Goal: Task Accomplishment & Management: Use online tool/utility

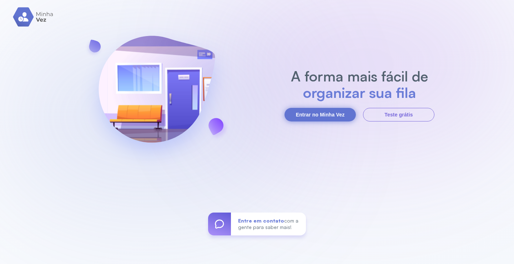
click at [324, 113] on button "Entrar no Minha Vez" at bounding box center [320, 115] width 71 height 14
click at [317, 113] on button "Entrar no Minha Vez" at bounding box center [320, 115] width 71 height 14
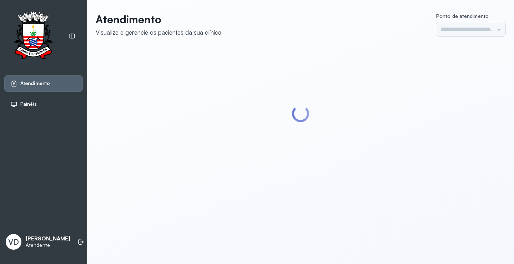
type input "*********"
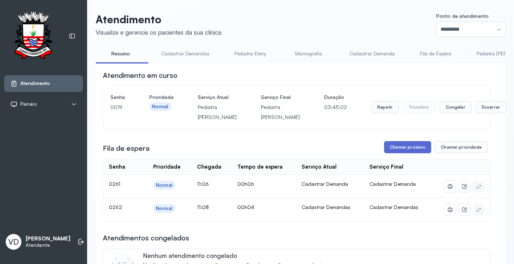
click at [399, 153] on button "Chamar próximo" at bounding box center [407, 147] width 47 height 12
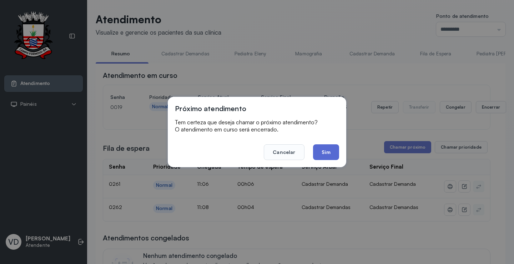
click at [317, 152] on button "Sim" at bounding box center [326, 152] width 26 height 16
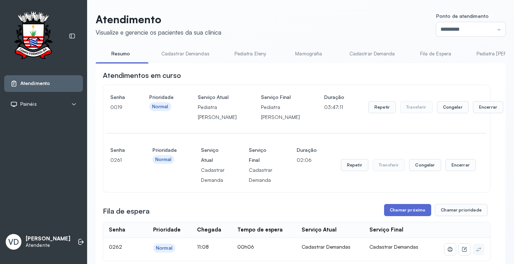
click at [401, 216] on button "Chamar próximo" at bounding box center [407, 210] width 47 height 12
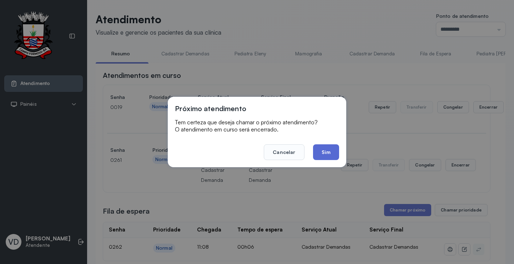
click at [318, 153] on button "Sim" at bounding box center [326, 152] width 26 height 16
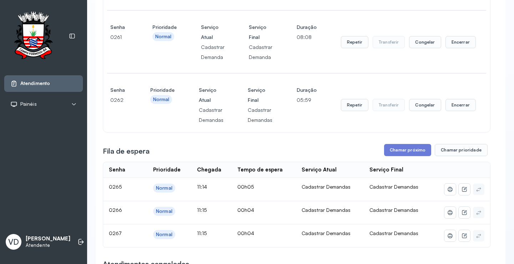
scroll to position [214, 0]
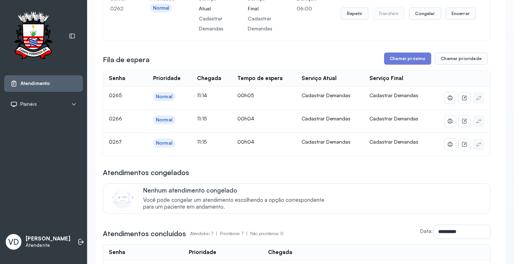
click at [396, 61] on div "**********" at bounding box center [297, 130] width 388 height 549
click at [395, 65] on button "Chamar próximo" at bounding box center [407, 59] width 47 height 12
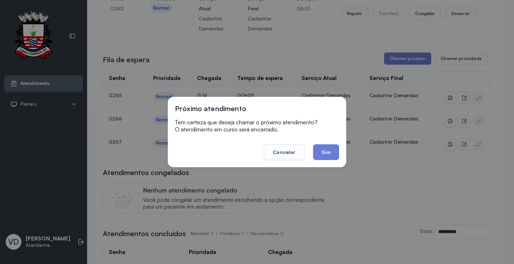
scroll to position [0, 0]
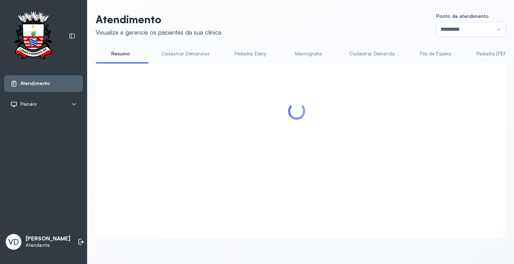
click at [337, 151] on div at bounding box center [297, 141] width 388 height 143
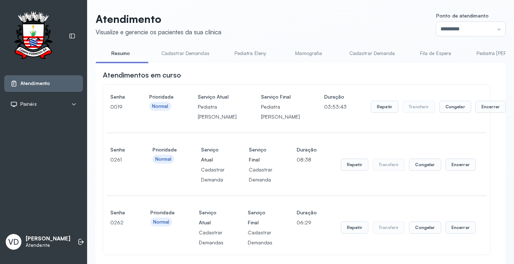
scroll to position [214, 0]
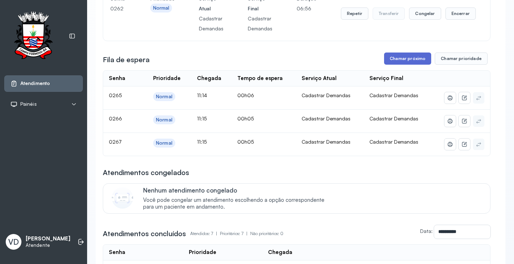
click at [418, 65] on button "Chamar próximo" at bounding box center [407, 59] width 47 height 12
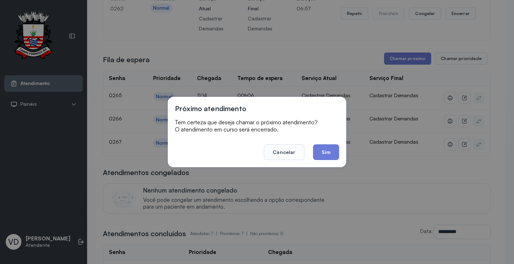
click at [331, 152] on button "Sim" at bounding box center [326, 152] width 26 height 16
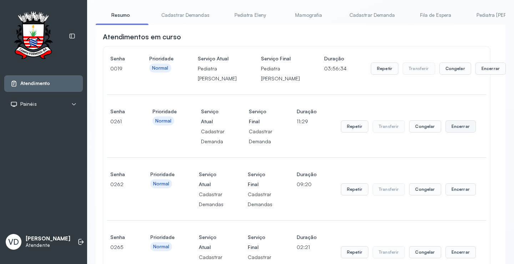
scroll to position [36, 0]
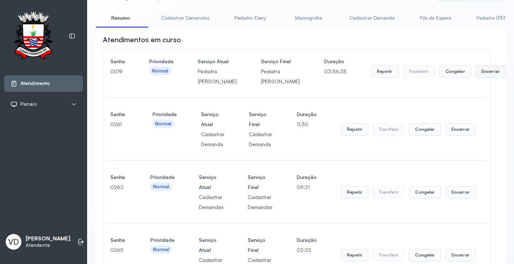
click at [476, 77] on button "Encerrar" at bounding box center [491, 71] width 30 height 12
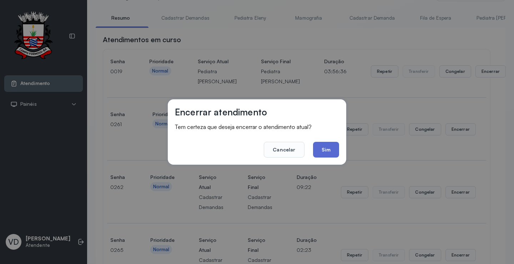
click at [330, 151] on button "Sim" at bounding box center [326, 150] width 26 height 16
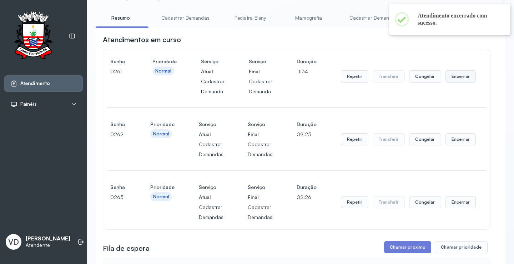
click at [450, 75] on button "Encerrar" at bounding box center [461, 76] width 30 height 12
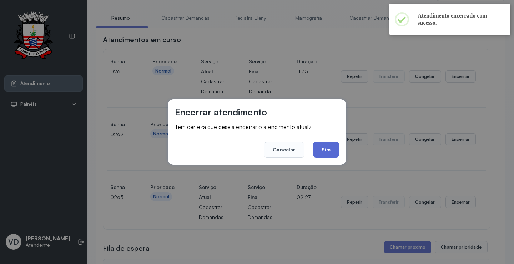
click at [331, 148] on button "Sim" at bounding box center [326, 150] width 26 height 16
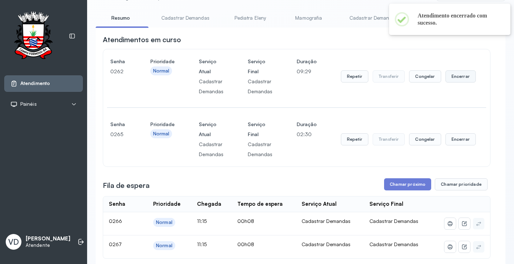
click at [446, 79] on button "Encerrar" at bounding box center [461, 76] width 30 height 12
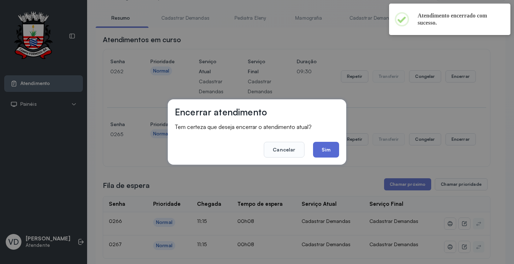
click at [336, 153] on button "Sim" at bounding box center [326, 150] width 26 height 16
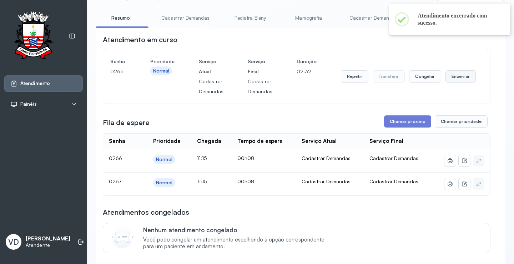
click at [450, 77] on button "Encerrar" at bounding box center [461, 76] width 30 height 12
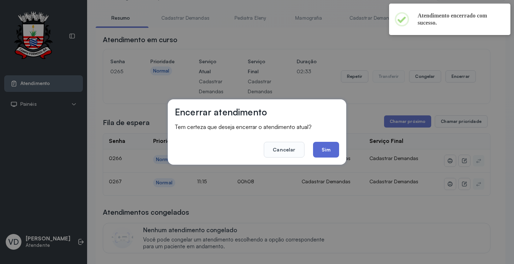
click at [329, 152] on button "Sim" at bounding box center [326, 150] width 26 height 16
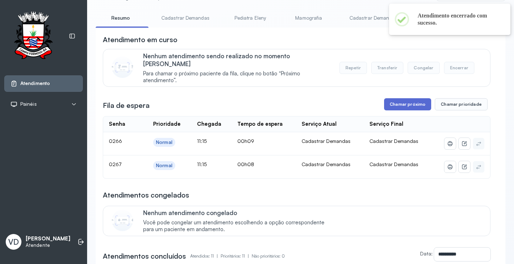
click at [391, 100] on button "Chamar próximo" at bounding box center [407, 104] width 47 height 12
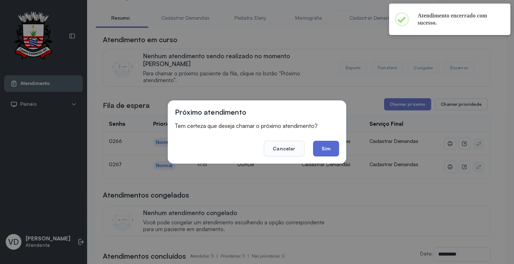
click at [331, 145] on button "Sim" at bounding box center [326, 149] width 26 height 16
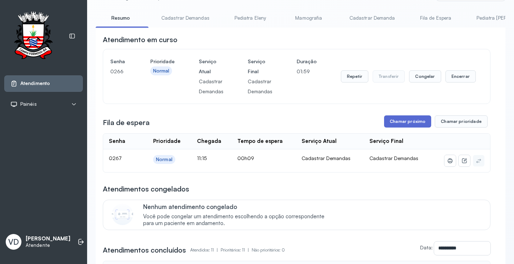
click at [391, 123] on button "Chamar próximo" at bounding box center [407, 121] width 47 height 12
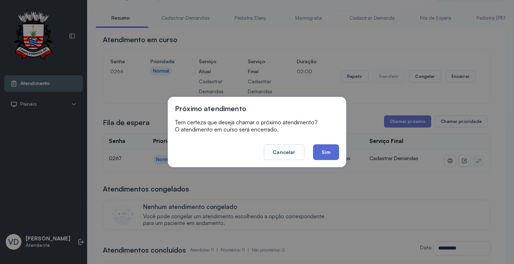
click at [322, 154] on button "Sim" at bounding box center [326, 152] width 26 height 16
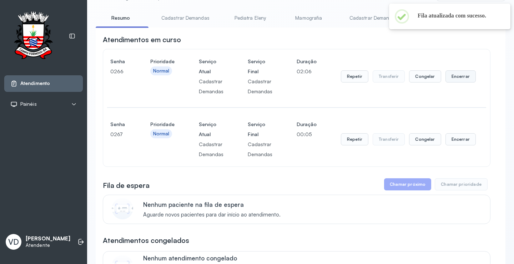
click at [458, 78] on button "Encerrar" at bounding box center [461, 76] width 30 height 12
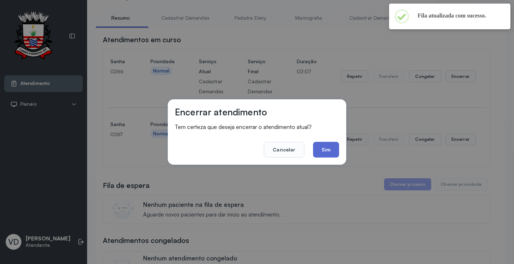
click at [325, 151] on button "Sim" at bounding box center [326, 150] width 26 height 16
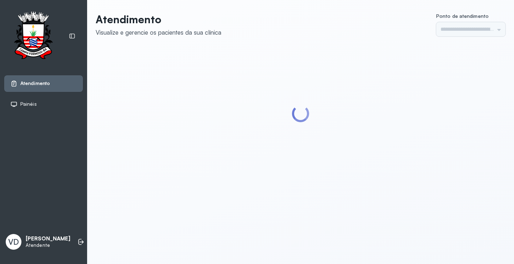
type input "*********"
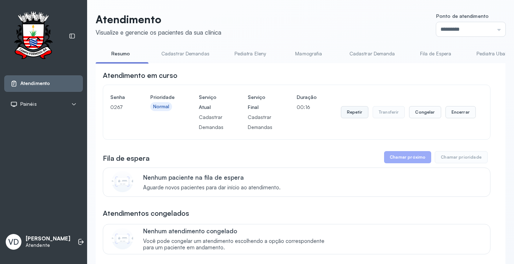
click at [351, 117] on button "Repetir" at bounding box center [355, 112] width 28 height 12
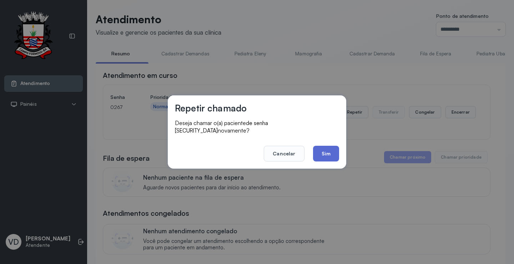
click at [334, 151] on button "Sim" at bounding box center [326, 154] width 26 height 16
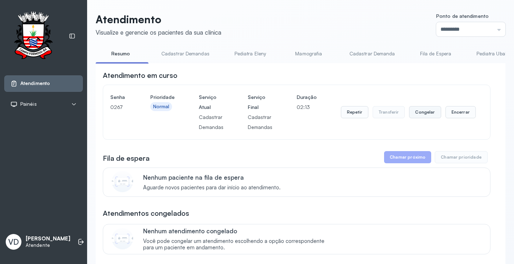
click at [420, 115] on button "Congelar" at bounding box center [425, 112] width 32 height 12
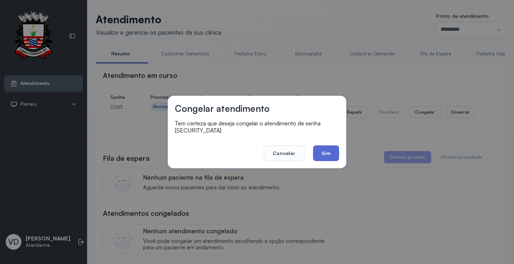
click at [323, 146] on button "Sim" at bounding box center [326, 153] width 26 height 16
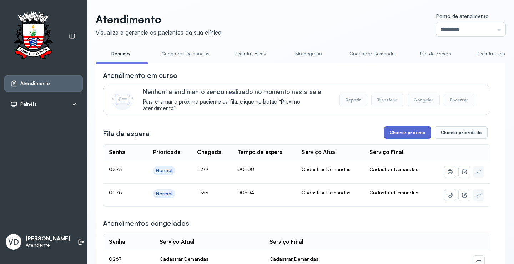
click at [409, 132] on button "Chamar próximo" at bounding box center [407, 132] width 47 height 12
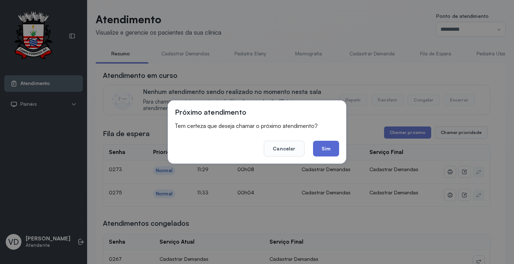
click at [330, 144] on button "Sim" at bounding box center [326, 149] width 26 height 16
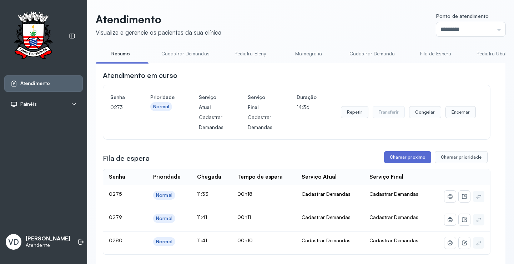
click at [404, 159] on button "Chamar próximo" at bounding box center [407, 157] width 47 height 12
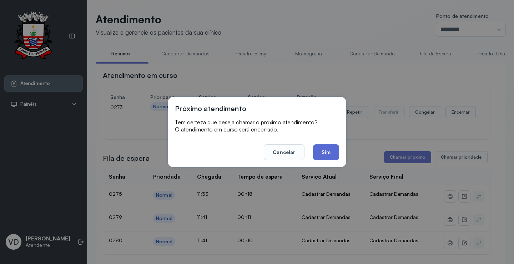
click at [332, 155] on button "Sim" at bounding box center [326, 152] width 26 height 16
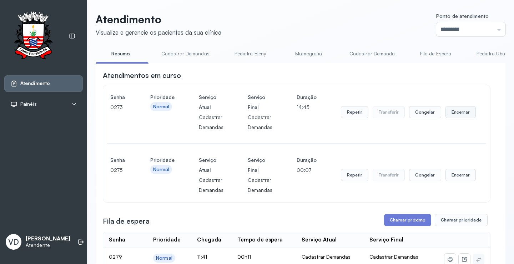
click at [460, 113] on button "Encerrar" at bounding box center [461, 112] width 30 height 12
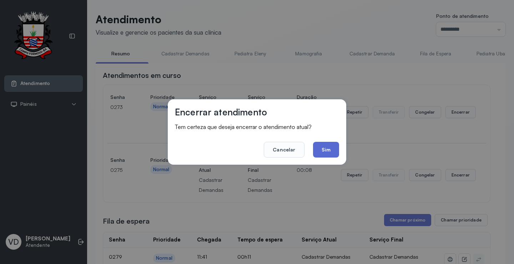
click at [333, 146] on button "Sim" at bounding box center [326, 150] width 26 height 16
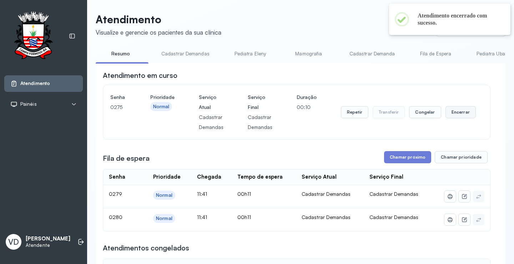
click at [451, 114] on button "Encerrar" at bounding box center [461, 112] width 30 height 12
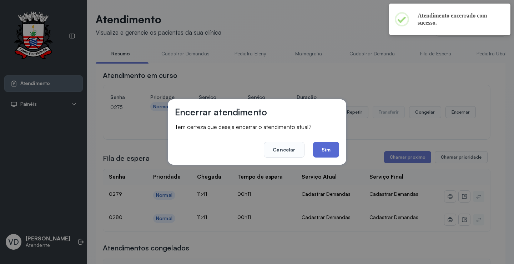
click at [332, 150] on button "Sim" at bounding box center [326, 150] width 26 height 16
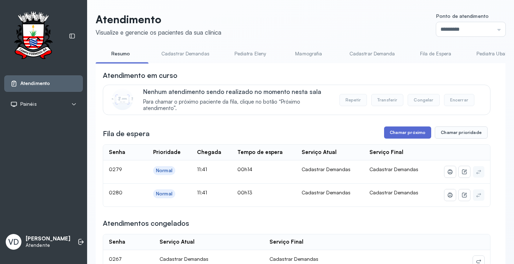
click at [417, 132] on button "Chamar próximo" at bounding box center [407, 132] width 47 height 12
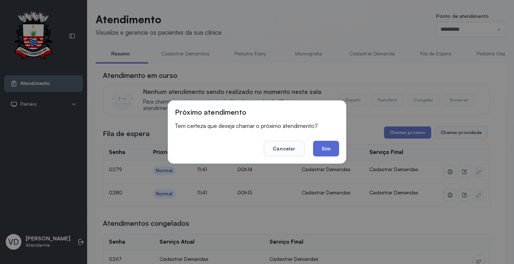
click at [321, 148] on button "Sim" at bounding box center [326, 149] width 26 height 16
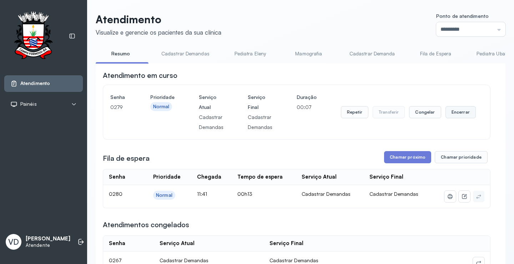
click at [454, 115] on button "Encerrar" at bounding box center [461, 112] width 30 height 12
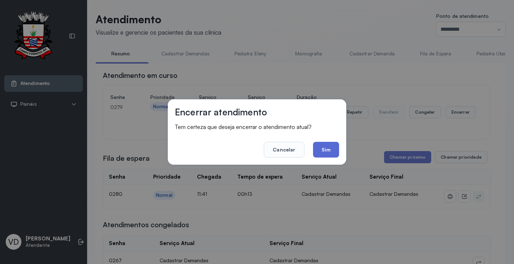
click at [328, 146] on button "Sim" at bounding box center [326, 150] width 26 height 16
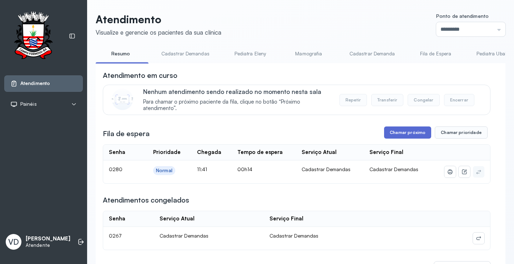
click at [414, 132] on button "Chamar próximo" at bounding box center [407, 132] width 47 height 12
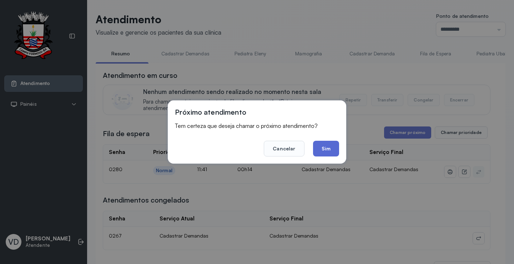
click at [332, 145] on button "Sim" at bounding box center [326, 149] width 26 height 16
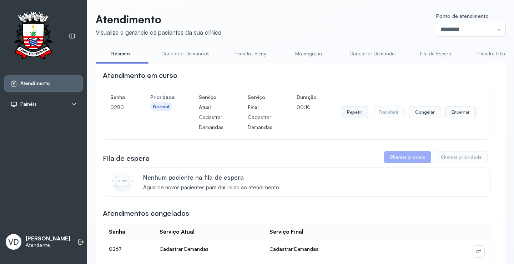
click at [351, 109] on button "Repetir" at bounding box center [355, 112] width 28 height 12
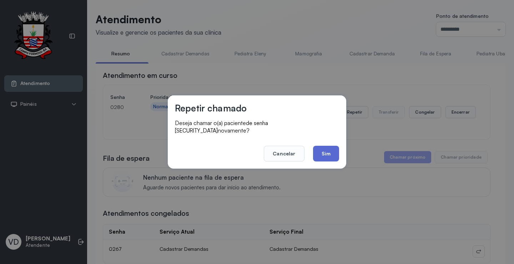
click at [325, 153] on button "Sim" at bounding box center [326, 154] width 26 height 16
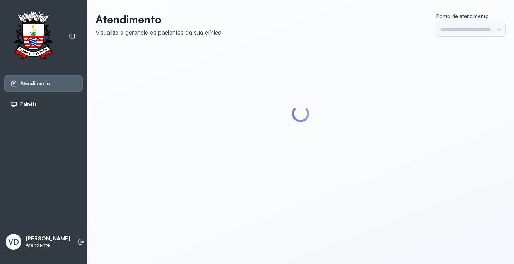
type input "*********"
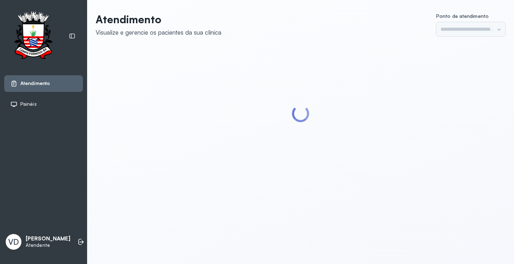
type input "*********"
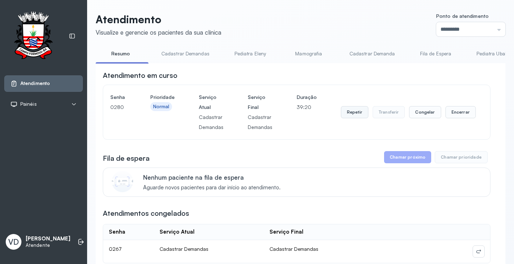
click at [357, 118] on button "Repetir" at bounding box center [355, 112] width 28 height 12
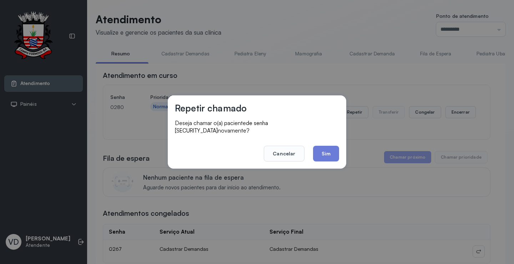
click at [323, 141] on footer "Cancelar Sim" at bounding box center [257, 149] width 164 height 26
click at [325, 146] on button "Sim" at bounding box center [326, 154] width 26 height 16
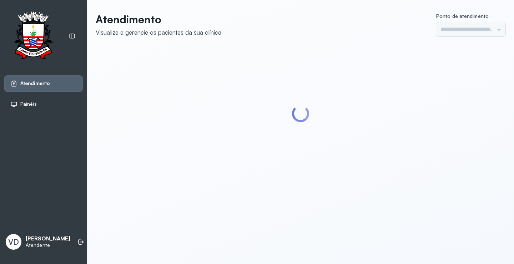
type input "*********"
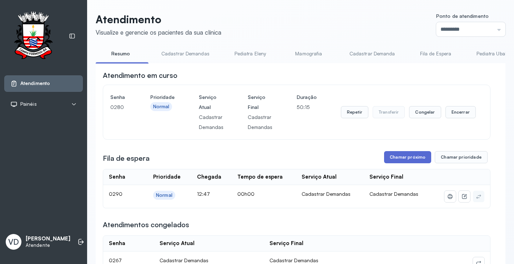
click at [396, 159] on button "Chamar próximo" at bounding box center [407, 157] width 47 height 12
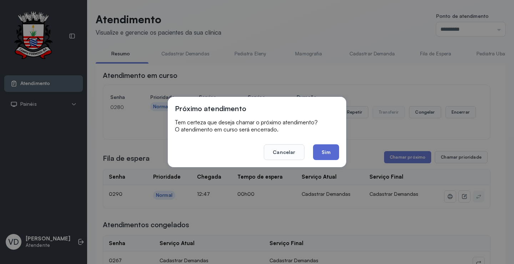
click at [330, 148] on button "Sim" at bounding box center [326, 152] width 26 height 16
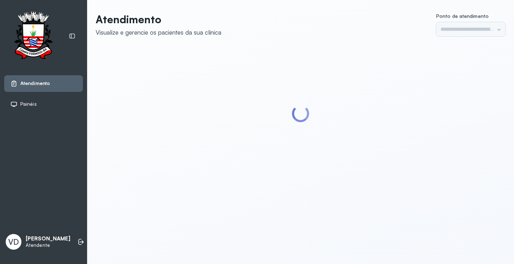
type input "*********"
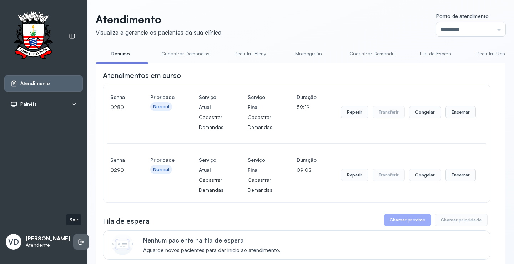
click at [75, 234] on li at bounding box center [81, 242] width 16 height 16
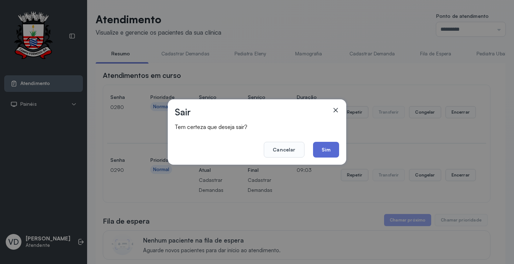
click at [334, 147] on button "Sim" at bounding box center [326, 150] width 26 height 16
